Goal: Transaction & Acquisition: Register for event/course

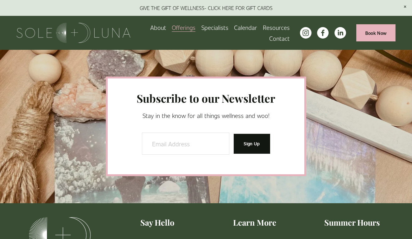
click at [244, 27] on link "Calendar" at bounding box center [245, 27] width 23 height 11
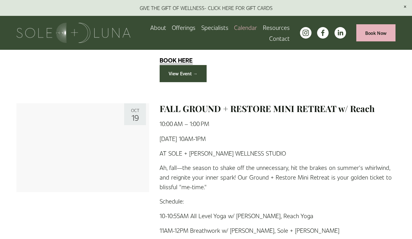
scroll to position [1002, 0]
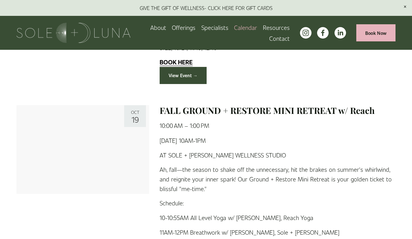
click at [112, 116] on link at bounding box center [82, 149] width 132 height 89
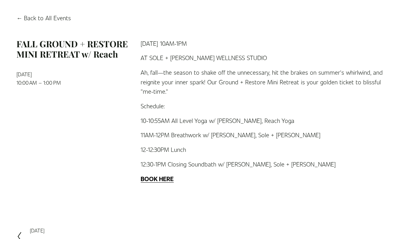
scroll to position [61, 0]
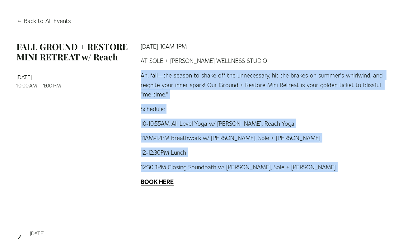
drag, startPoint x: 141, startPoint y: 75, endPoint x: 308, endPoint y: 173, distance: 193.6
click at [308, 173] on div "SUNDAY, OCTOBER 19TH 10AM-1PM AT SOLE + LUNA WELLNESS STUDIO Ah, fall—the seaso…" at bounding box center [268, 113] width 255 height 145
copy div "Ah, fall—the season to shake off the unnecessary, hit the brakes on summer's wh…"
click at [54, 22] on link "Back to All Events" at bounding box center [43, 21] width 54 height 10
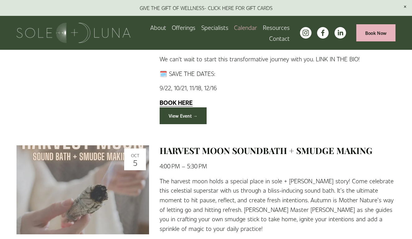
scroll to position [988, 0]
